Goal: Information Seeking & Learning: Learn about a topic

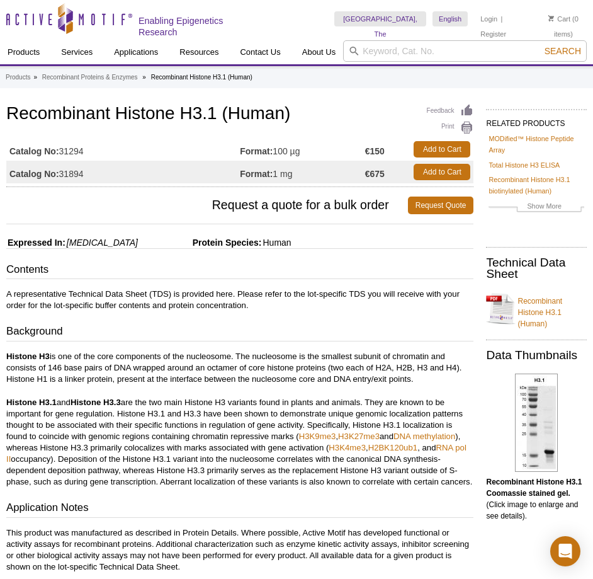
scroll to position [63, 0]
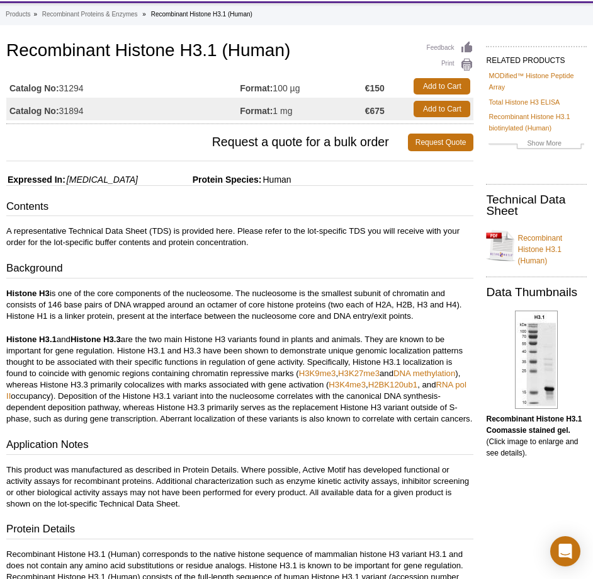
click at [271, 385] on p "Histone H3.1 and Histone H3.3 are the two main Histone H3 variants found in pla…" at bounding box center [239, 379] width 467 height 91
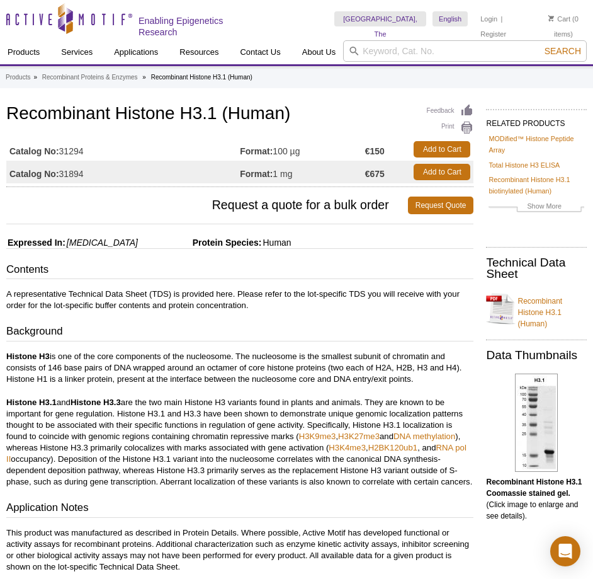
scroll to position [327, 0]
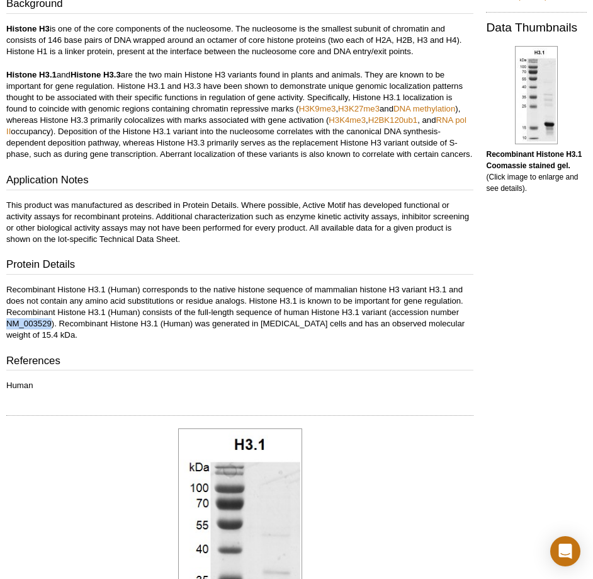
drag, startPoint x: 7, startPoint y: 323, endPoint x: 53, endPoint y: 320, distance: 46.0
click at [53, 320] on p "Recombinant Histone H3.1 (Human) corresponds to the native histone sequence of …" at bounding box center [239, 312] width 467 height 57
drag, startPoint x: 53, startPoint y: 320, endPoint x: 40, endPoint y: 325, distance: 13.9
copy p "NM_003529"
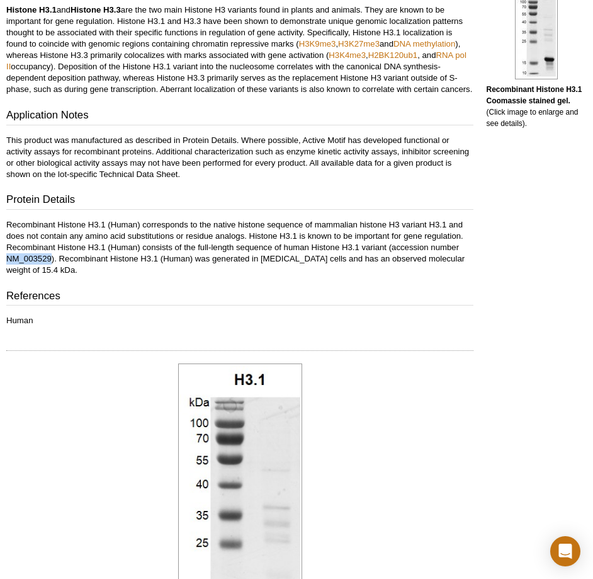
scroll to position [381, 0]
